Goal: Navigation & Orientation: Find specific page/section

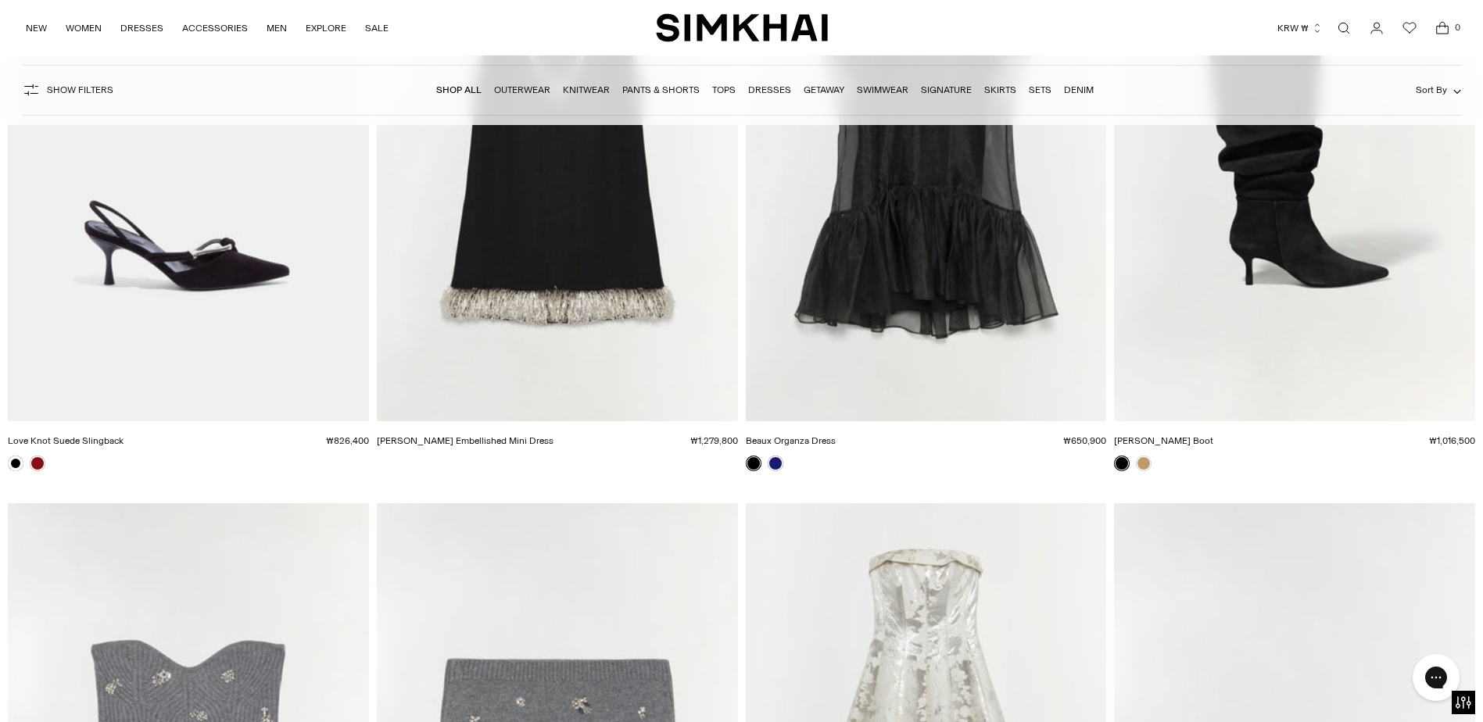
scroll to position [12275, 0]
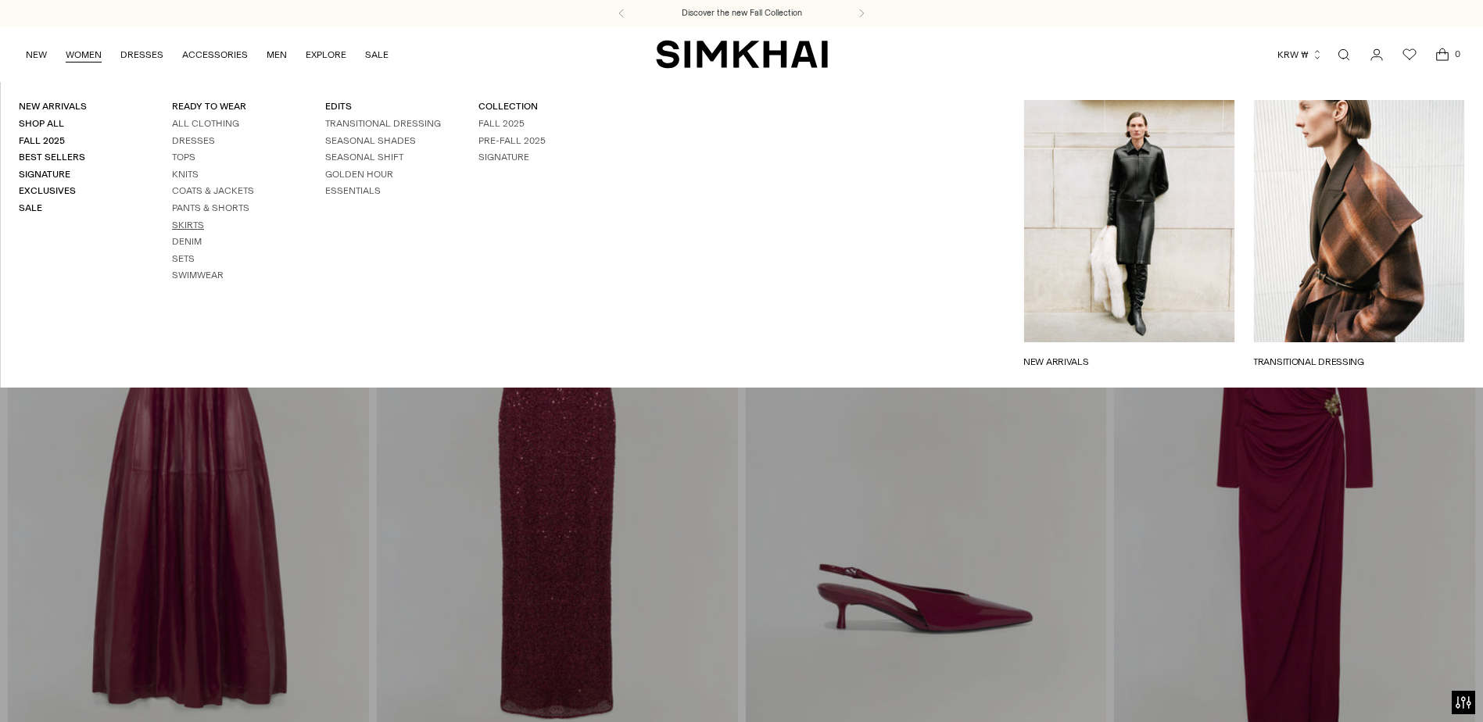
click at [198, 226] on link "Skirts" at bounding box center [188, 225] width 32 height 11
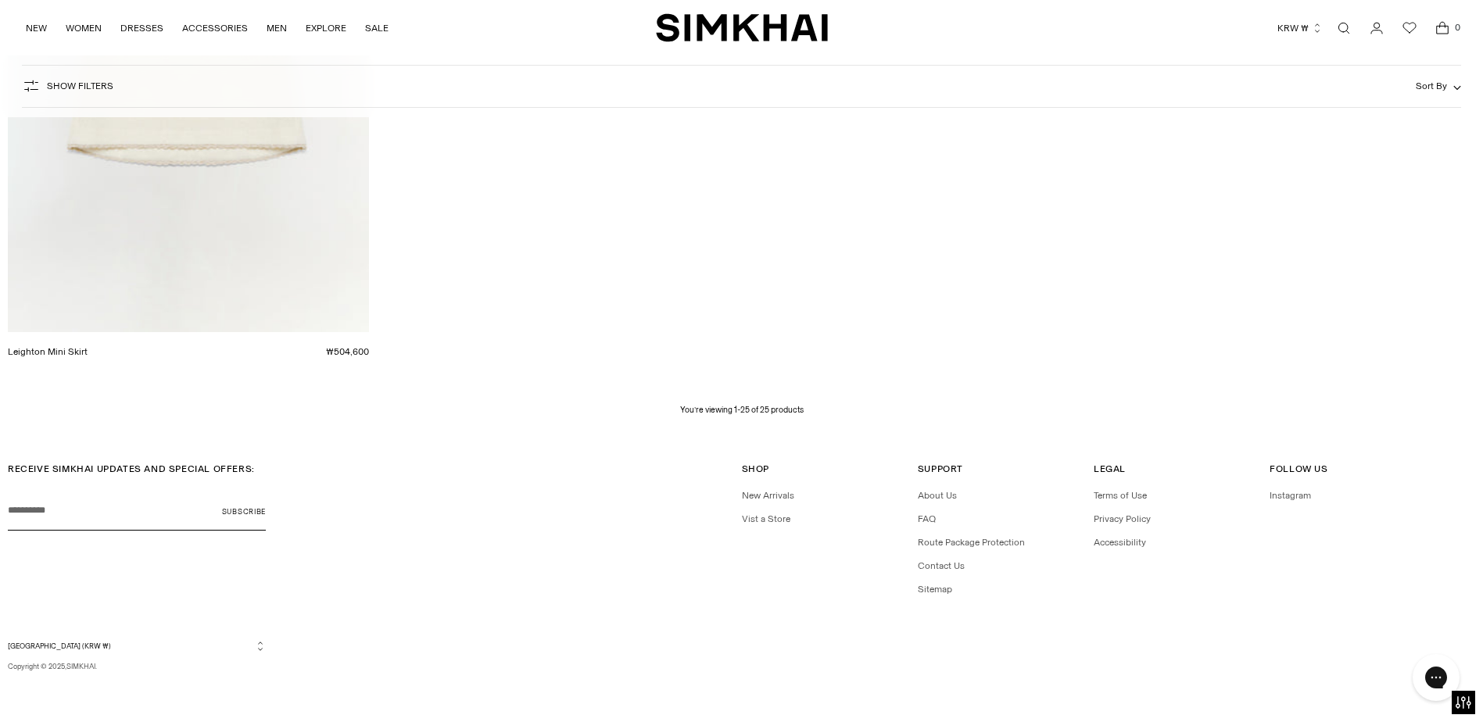
scroll to position [3512, 0]
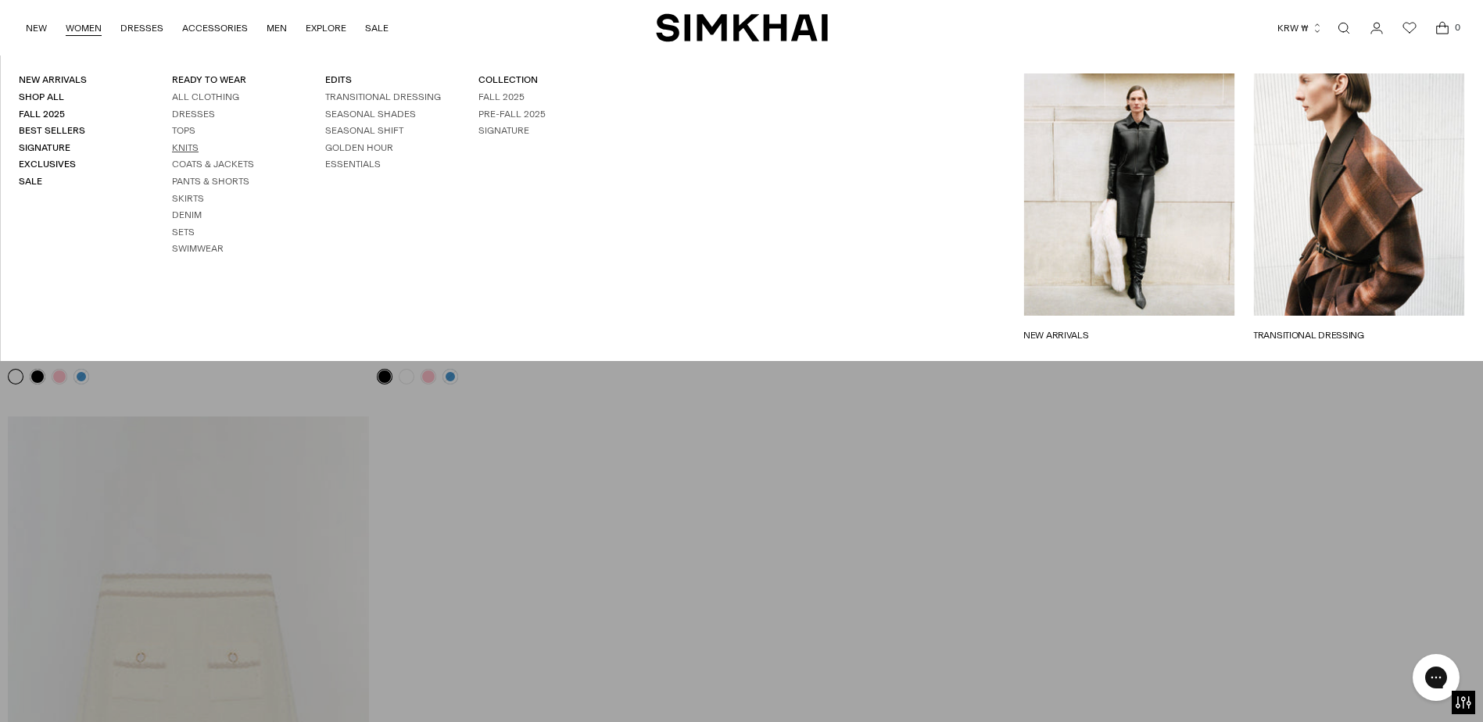
click at [188, 145] on link "Knits" at bounding box center [185, 147] width 27 height 11
